Goal: Find contact information: Find contact information

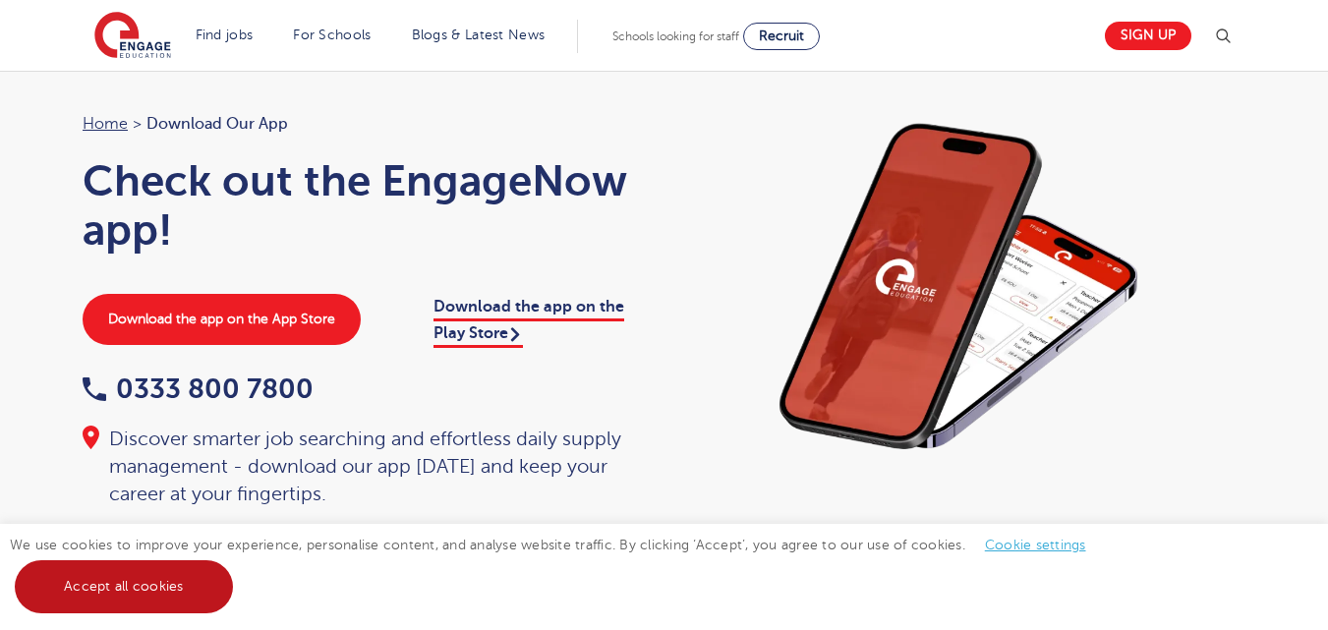
click at [198, 580] on link "Accept all cookies" at bounding box center [124, 586] width 218 height 53
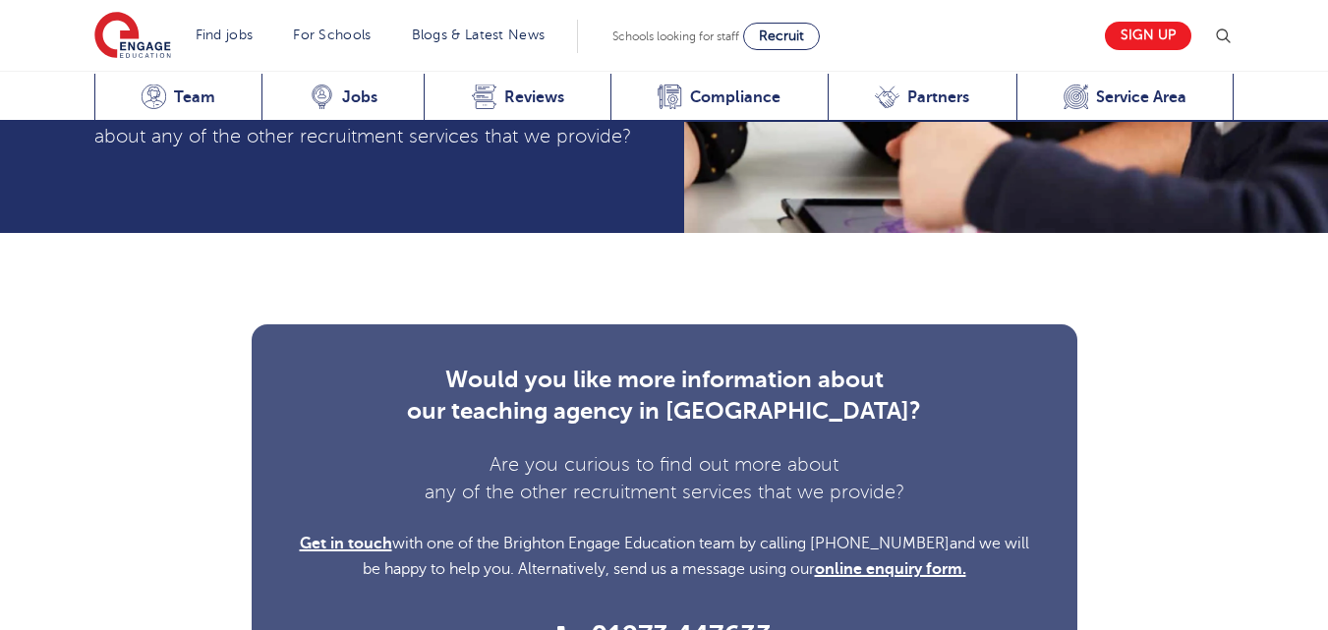
scroll to position [7201, 0]
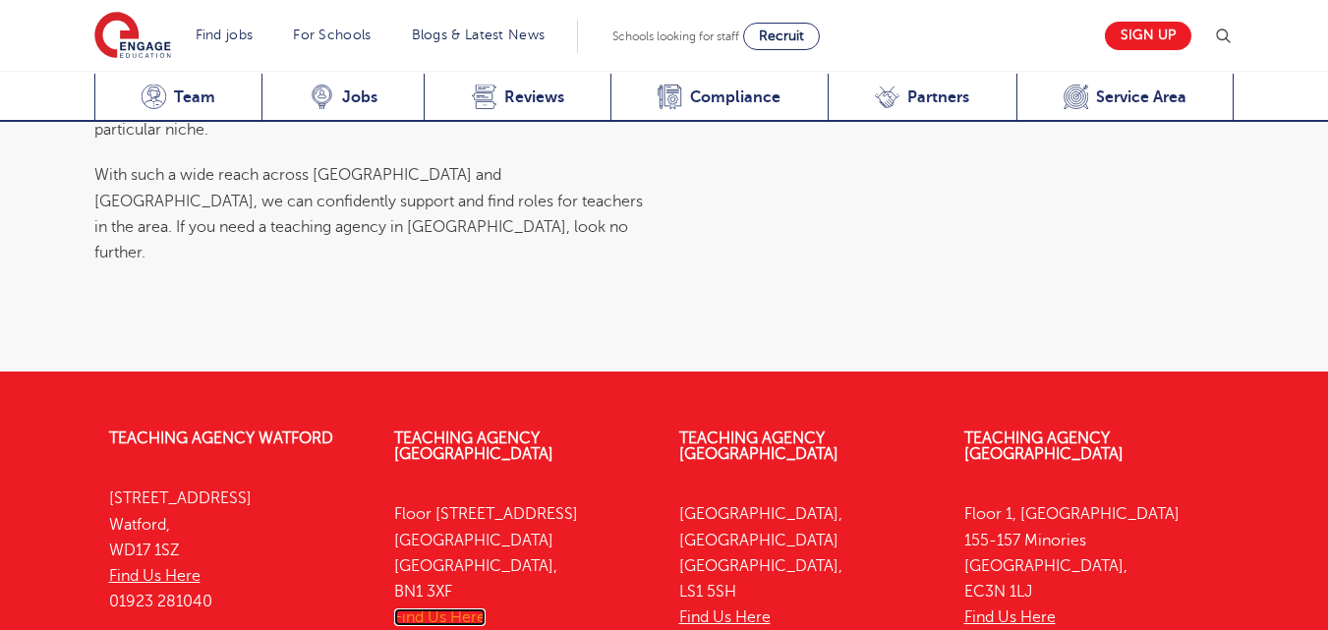
click at [460, 608] on link "Find Us Here" at bounding box center [439, 617] width 91 height 18
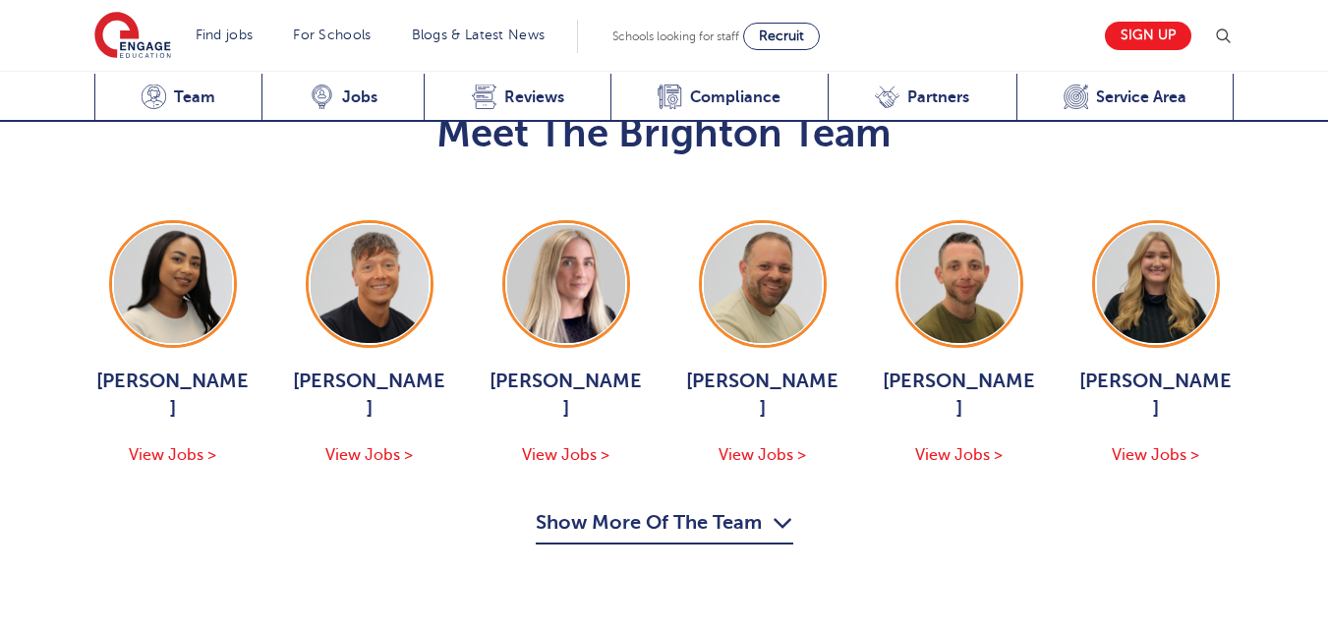
scroll to position [2033, 0]
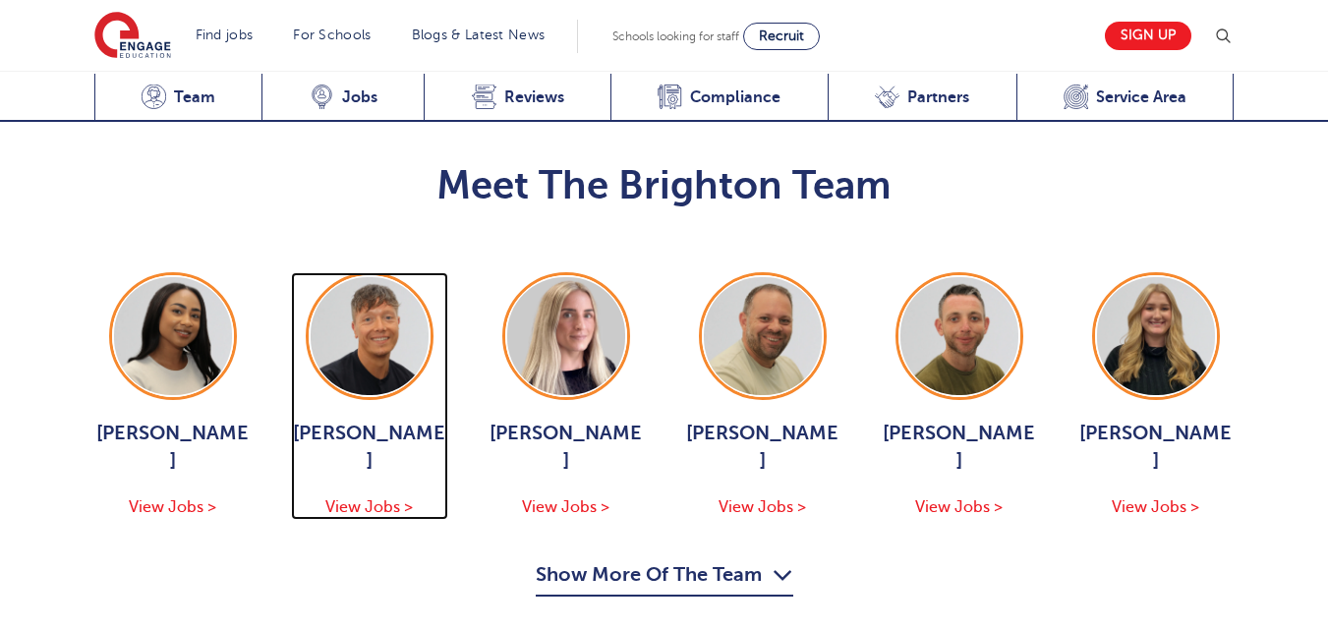
click at [399, 277] on img at bounding box center [370, 336] width 118 height 118
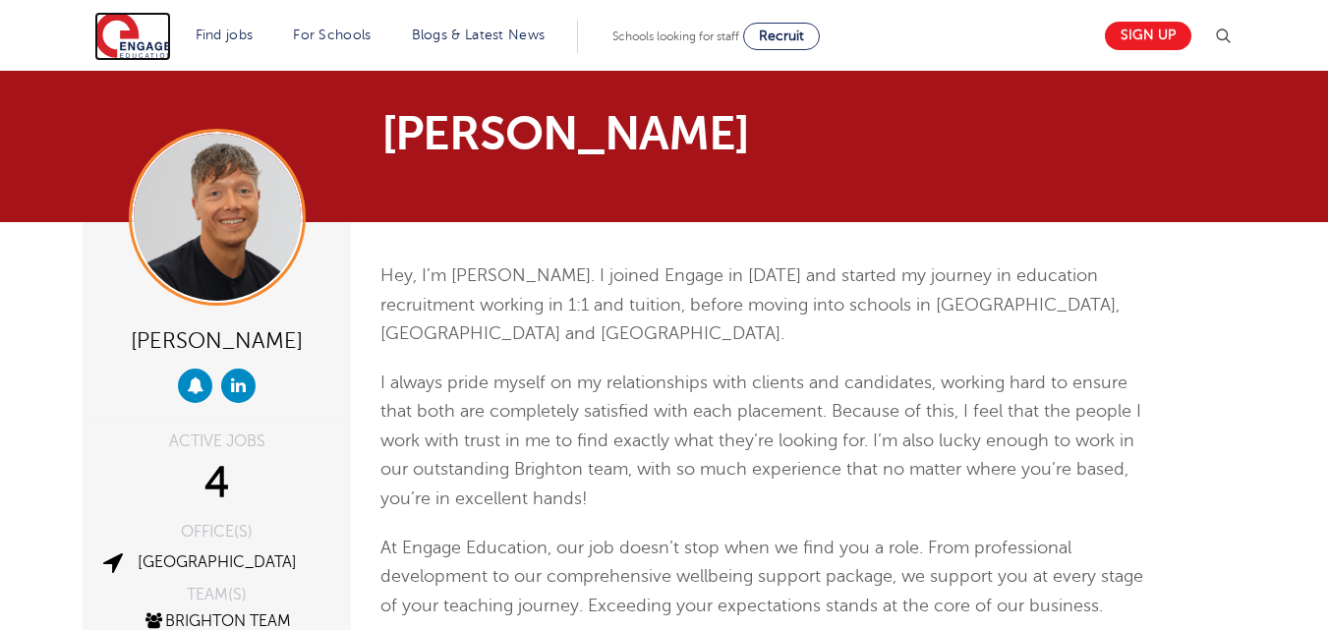
click at [135, 41] on img at bounding box center [132, 36] width 77 height 49
